Goal: Task Accomplishment & Management: Manage account settings

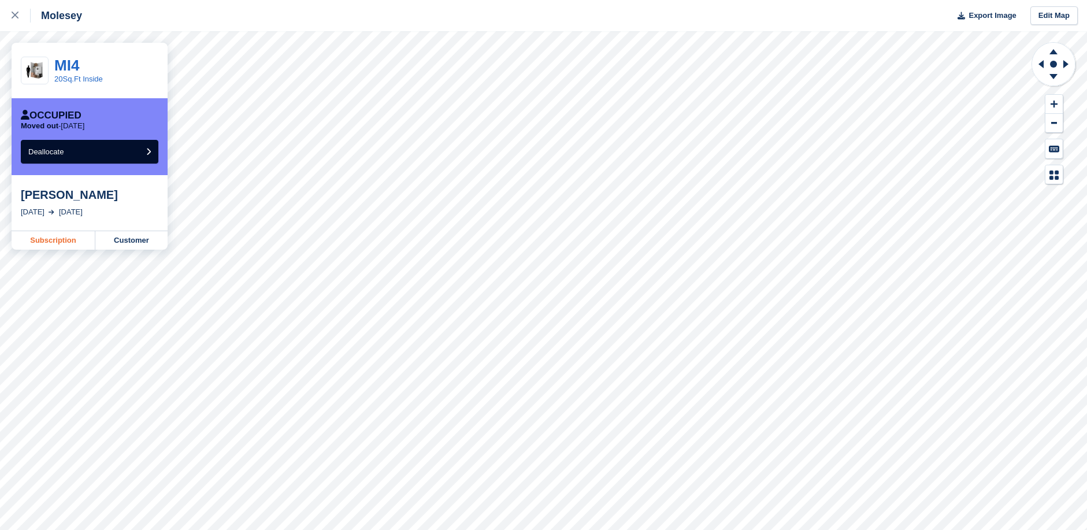
click at [78, 243] on link "Subscription" at bounding box center [54, 240] width 84 height 19
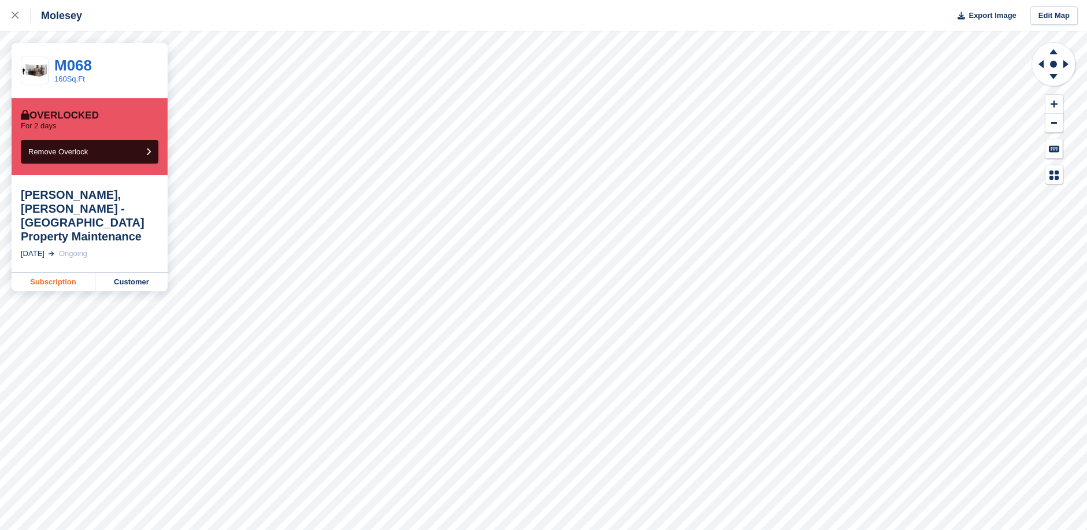
click at [62, 273] on link "Subscription" at bounding box center [54, 282] width 84 height 19
click at [131, 152] on button "Remove Overlock" at bounding box center [90, 152] width 138 height 24
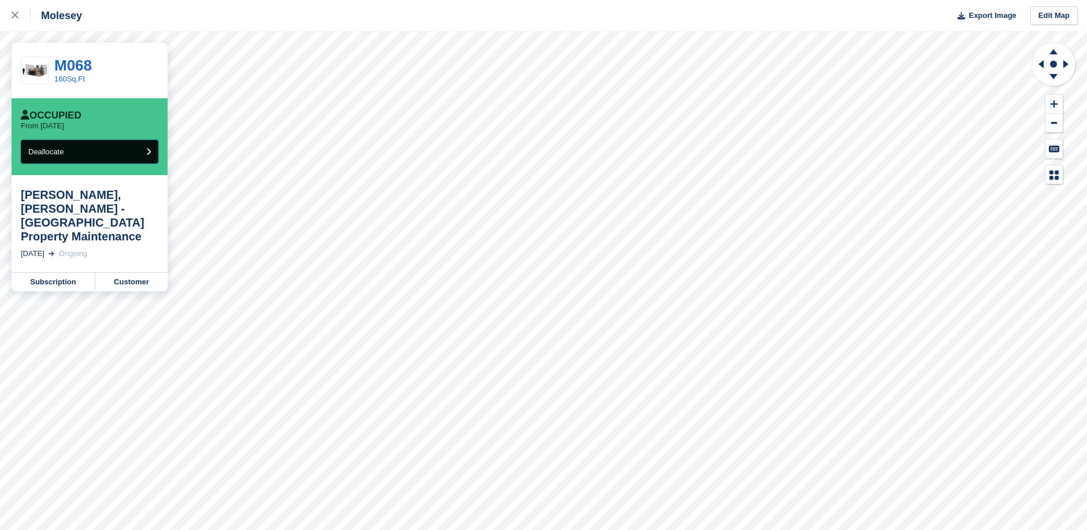
click at [131, 153] on button "Deallocate" at bounding box center [90, 152] width 138 height 24
click at [73, 273] on link "Subscription" at bounding box center [54, 282] width 84 height 19
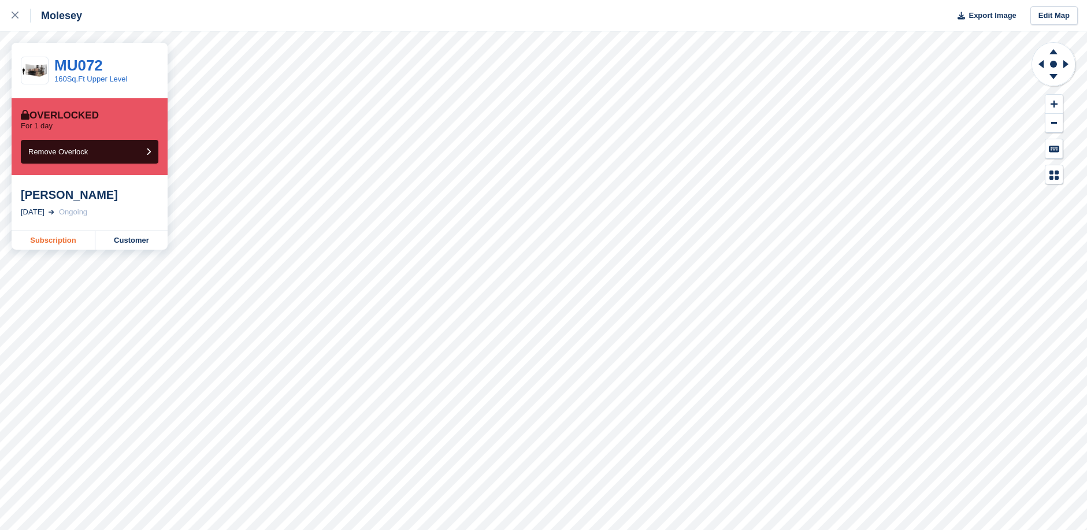
click at [62, 242] on link "Subscription" at bounding box center [54, 240] width 84 height 19
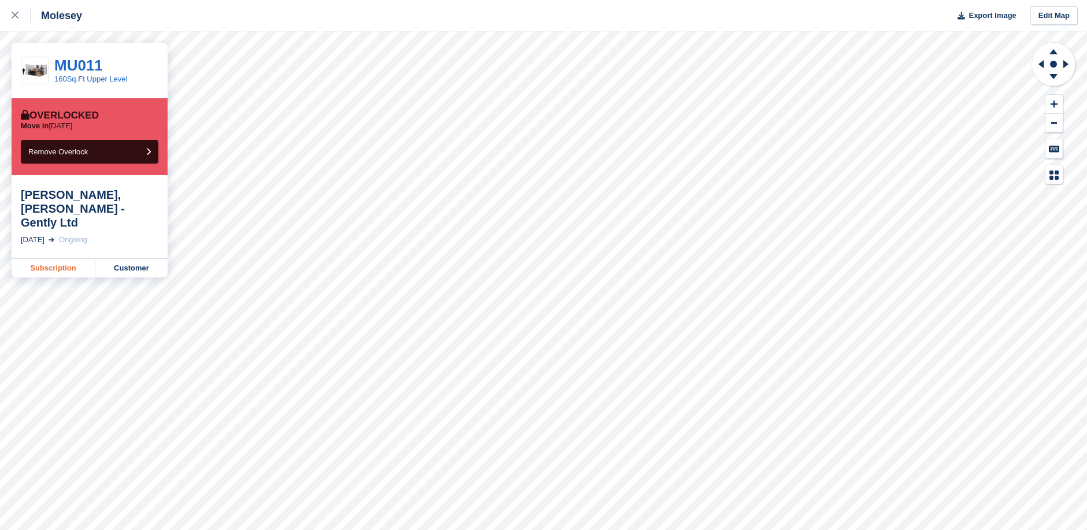
click at [59, 259] on link "Subscription" at bounding box center [54, 268] width 84 height 19
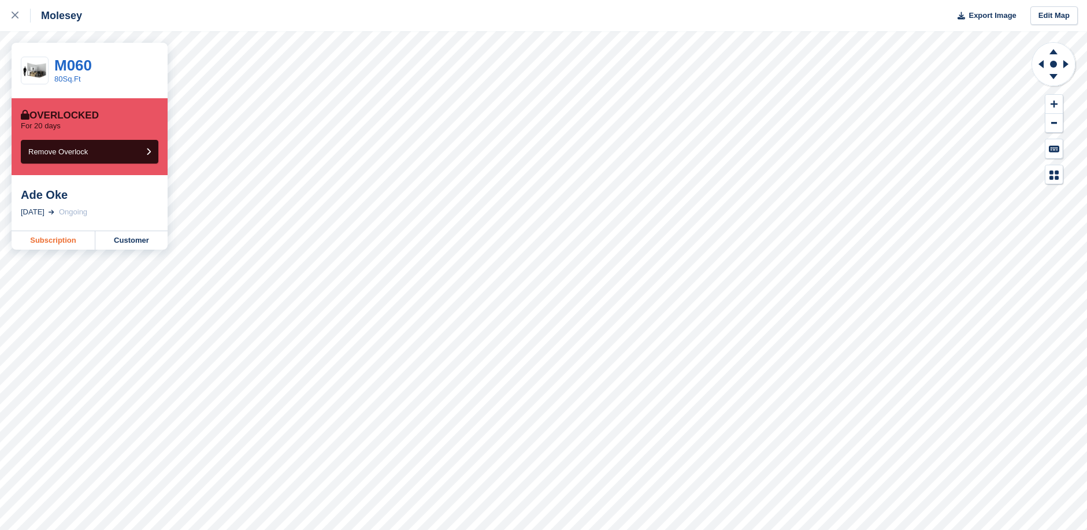
click at [69, 241] on link "Subscription" at bounding box center [54, 240] width 84 height 19
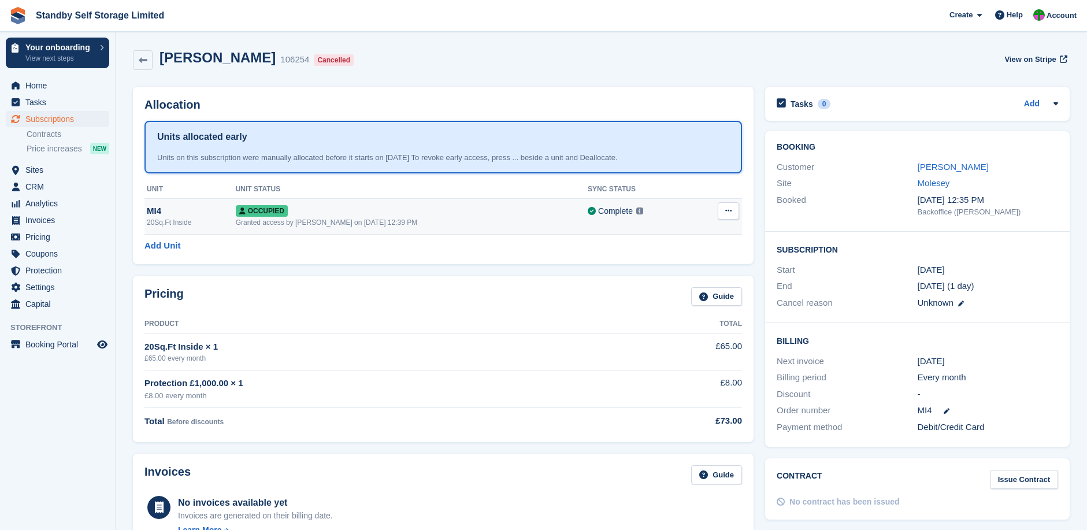
click at [726, 212] on icon at bounding box center [729, 211] width 6 height 8
click at [676, 261] on p "Deallocate" at bounding box center [684, 258] width 101 height 15
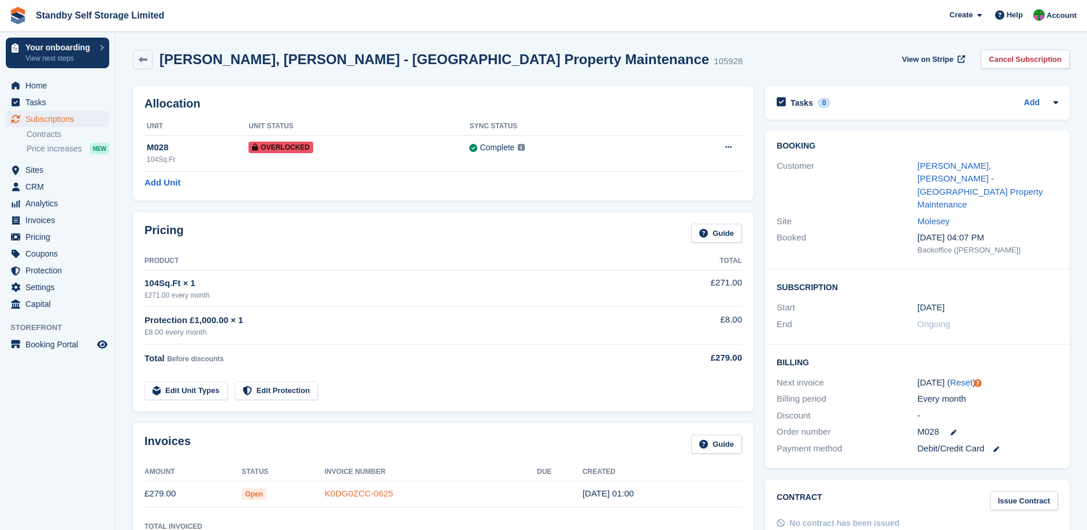
click at [364, 493] on link "K0DG0ZCC-0625" at bounding box center [359, 494] width 68 height 10
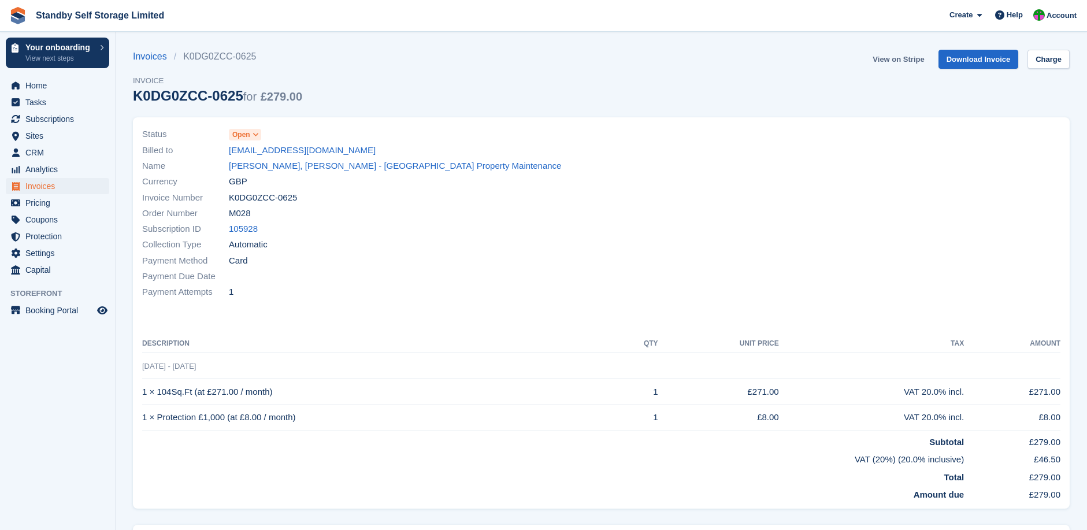
click at [902, 60] on link "View on Stripe" at bounding box center [898, 59] width 61 height 19
click at [1056, 55] on link "Charge" at bounding box center [1049, 59] width 42 height 19
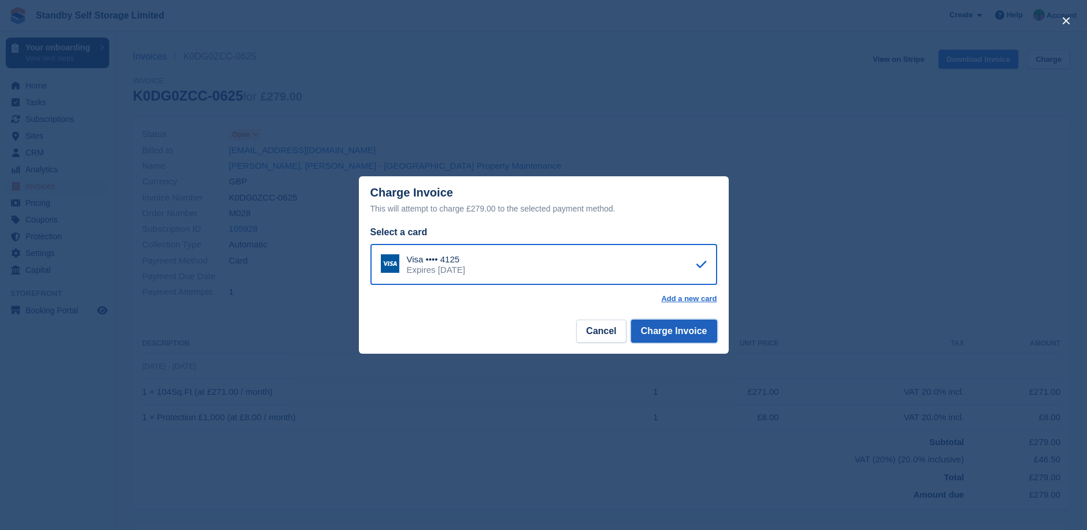
click at [674, 330] on button "Charge Invoice" at bounding box center [674, 331] width 86 height 23
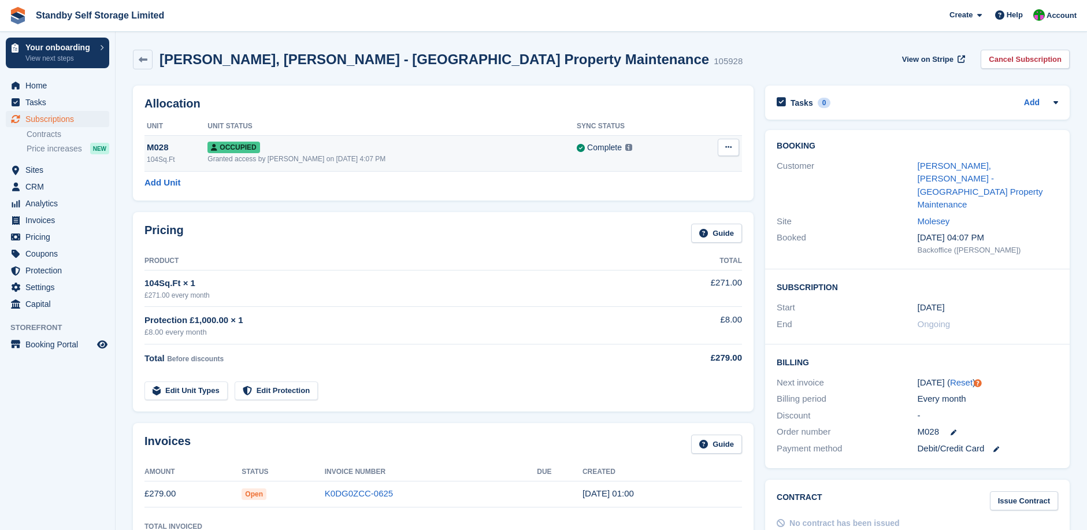
click at [730, 145] on icon at bounding box center [729, 147] width 6 height 8
click at [680, 164] on p "Overlock" at bounding box center [684, 169] width 101 height 15
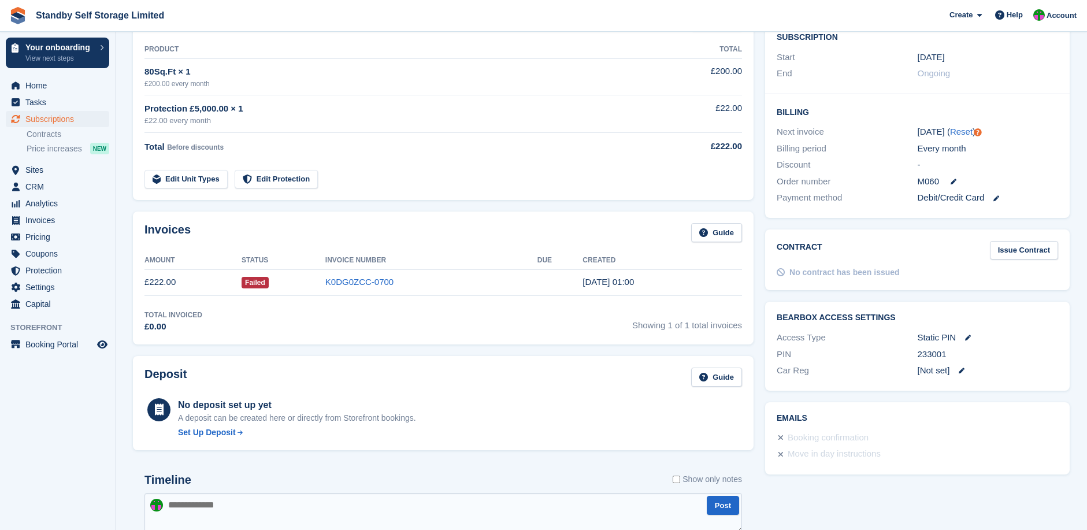
scroll to position [212, 0]
click at [361, 279] on link "K0DG0ZCC-0700" at bounding box center [359, 281] width 68 height 10
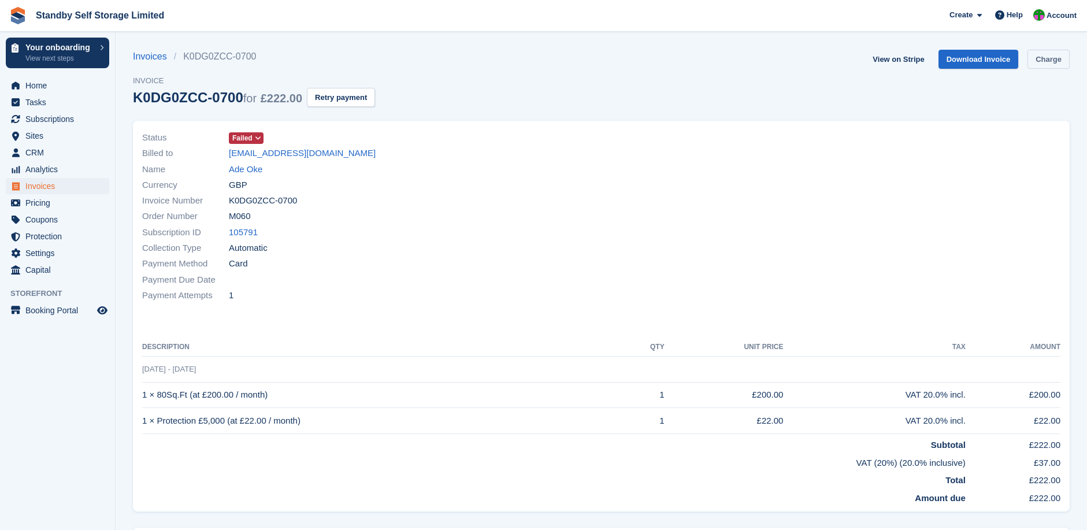
click at [1056, 58] on link "Charge" at bounding box center [1049, 59] width 42 height 19
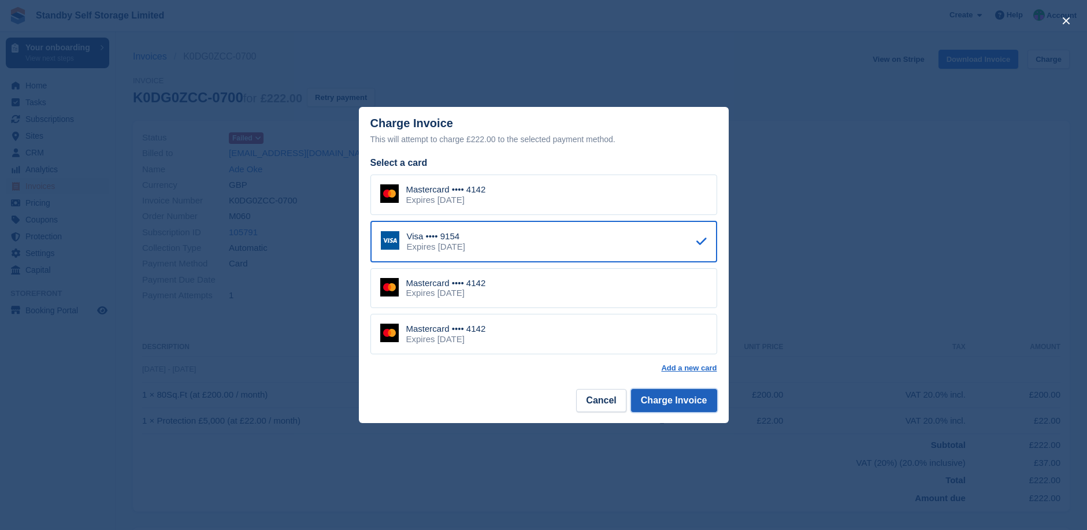
click at [682, 400] on button "Charge Invoice" at bounding box center [674, 400] width 86 height 23
